Goal: Information Seeking & Learning: Check status

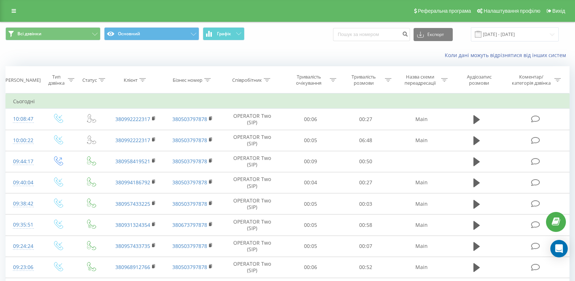
click at [235, 36] on button "Графік" at bounding box center [224, 33] width 42 height 13
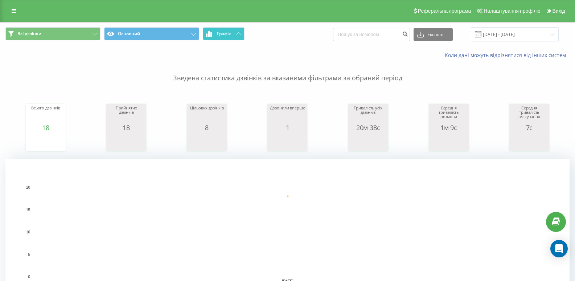
click at [239, 35] on icon at bounding box center [238, 33] width 5 height 3
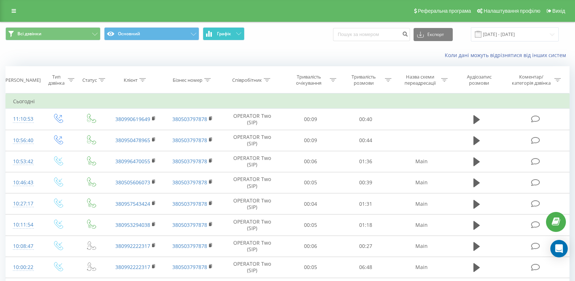
click at [239, 35] on icon at bounding box center [238, 33] width 5 height 3
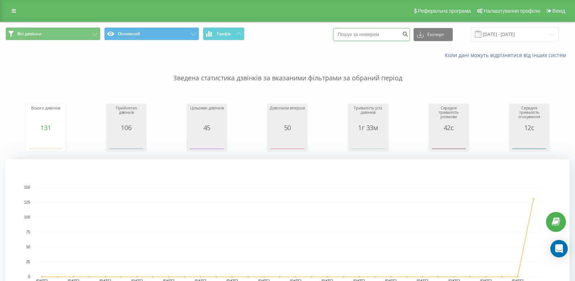
click at [369, 35] on input at bounding box center [371, 34] width 77 height 13
type input "0507858337"
click at [410, 33] on button "submit" at bounding box center [405, 34] width 10 height 13
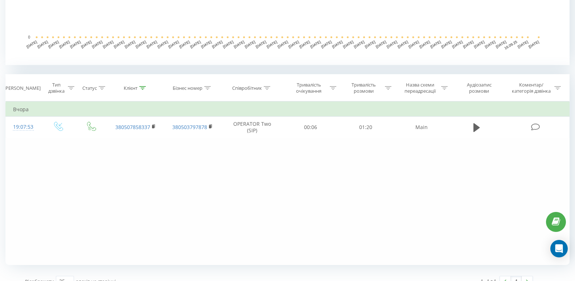
scroll to position [250, 0]
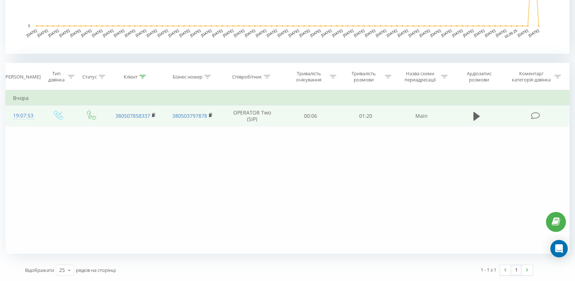
click at [560, 115] on td at bounding box center [536, 115] width 66 height 21
click at [474, 118] on icon at bounding box center [477, 116] width 7 height 10
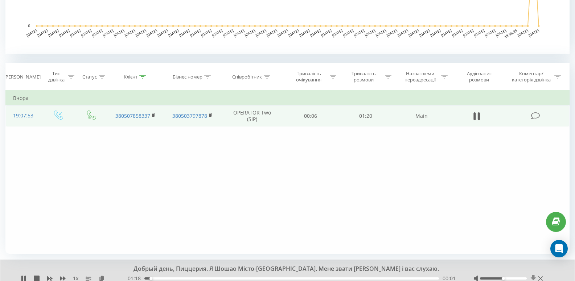
click at [533, 276] on icon at bounding box center [533, 277] width 5 height 7
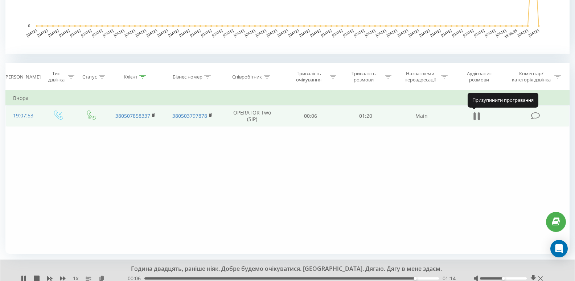
click at [475, 116] on icon at bounding box center [475, 116] width 2 height 8
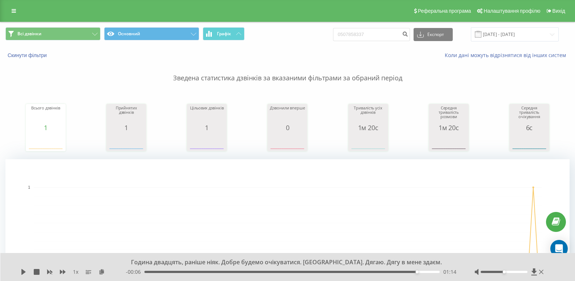
click at [15, 50] on div "Скинути фільтри Коли дані можуть відрізнятися вiд інших систем" at bounding box center [287, 54] width 575 height 17
click at [17, 55] on button "Скинути фільтри" at bounding box center [27, 55] width 45 height 7
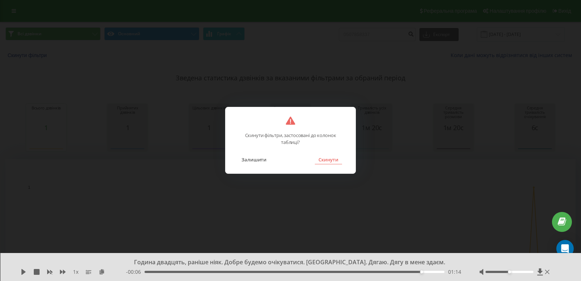
click at [329, 159] on button "Скинути" at bounding box center [328, 159] width 27 height 9
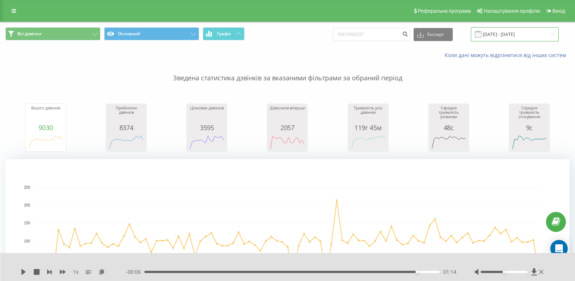
click at [518, 38] on input "20.06.2025 - 20.09.2025" at bounding box center [515, 34] width 88 height 14
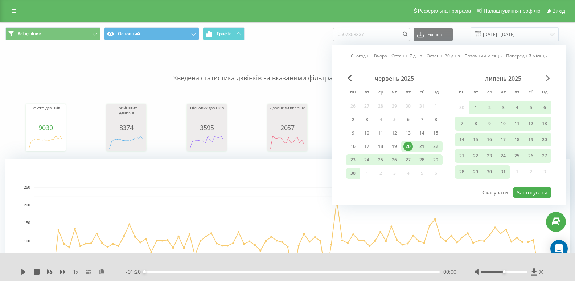
click at [550, 77] on span "Next Month" at bounding box center [548, 78] width 4 height 7
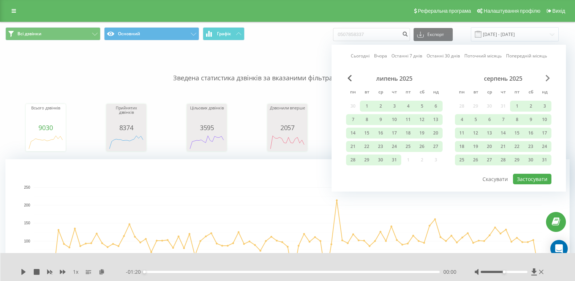
click at [550, 77] on span "Next Month" at bounding box center [548, 78] width 4 height 7
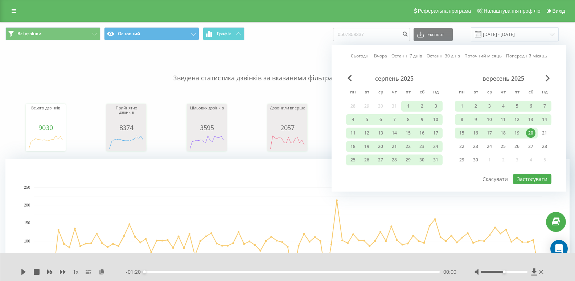
click at [530, 130] on div "20" at bounding box center [530, 132] width 9 height 9
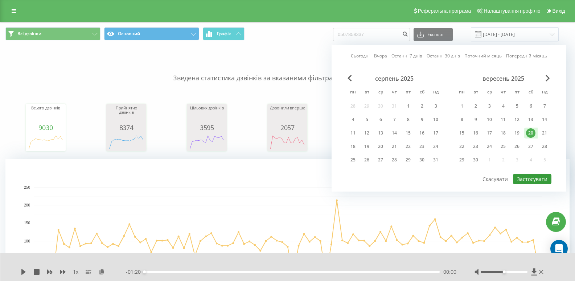
drag, startPoint x: 532, startPoint y: 174, endPoint x: 530, endPoint y: 177, distance: 3.9
click at [531, 175] on button "Застосувати" at bounding box center [532, 179] width 38 height 11
type input "20.09.2025 - 20.09.2025"
